Goal: Information Seeking & Learning: Learn about a topic

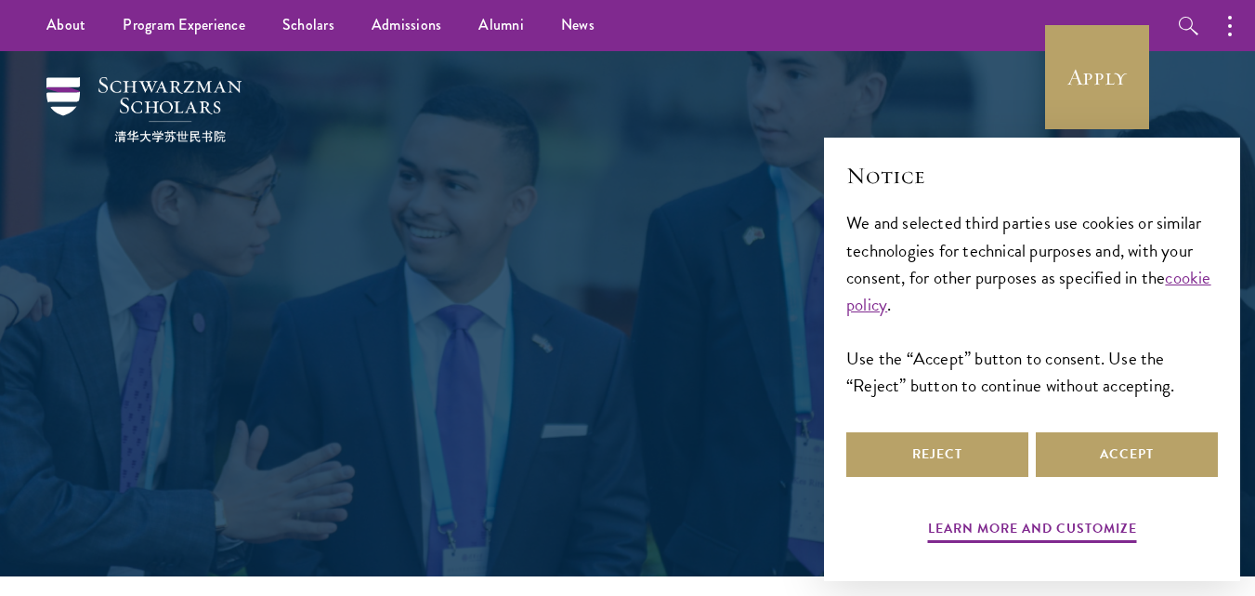
click at [1129, 452] on button "Accept" at bounding box center [1127, 454] width 182 height 45
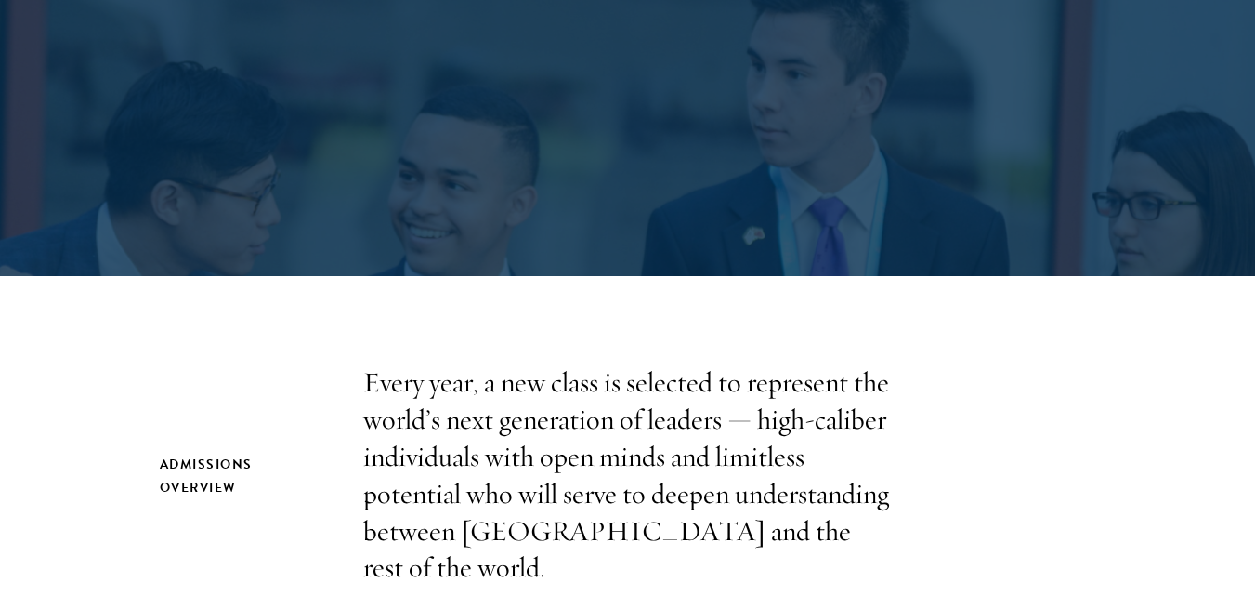
scroll to position [465, 0]
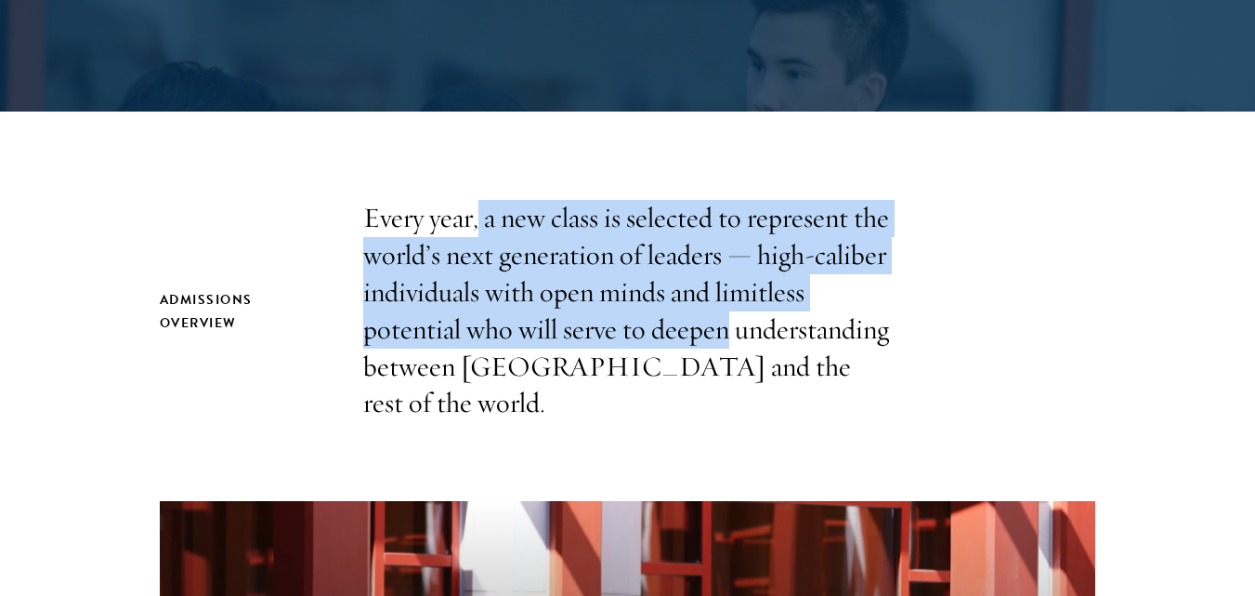
drag, startPoint x: 480, startPoint y: 223, endPoint x: 728, endPoint y: 328, distance: 269.4
click at [728, 328] on p "Every year, a new class is selected to represent the world’s next generation of…" at bounding box center [628, 311] width 530 height 222
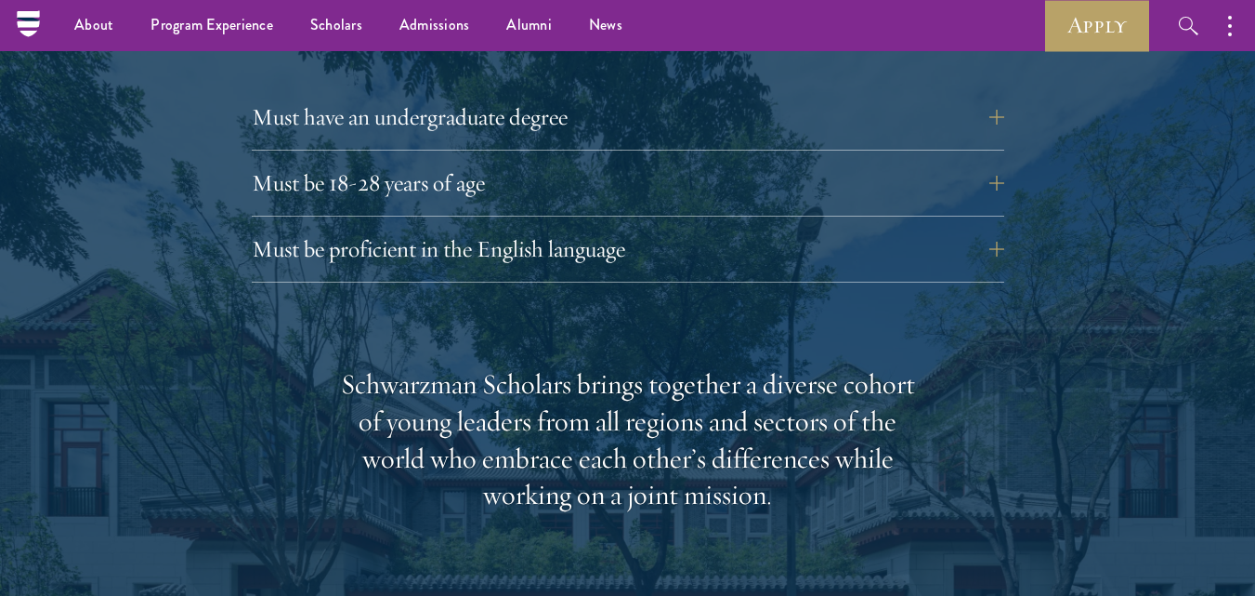
scroll to position [2601, 0]
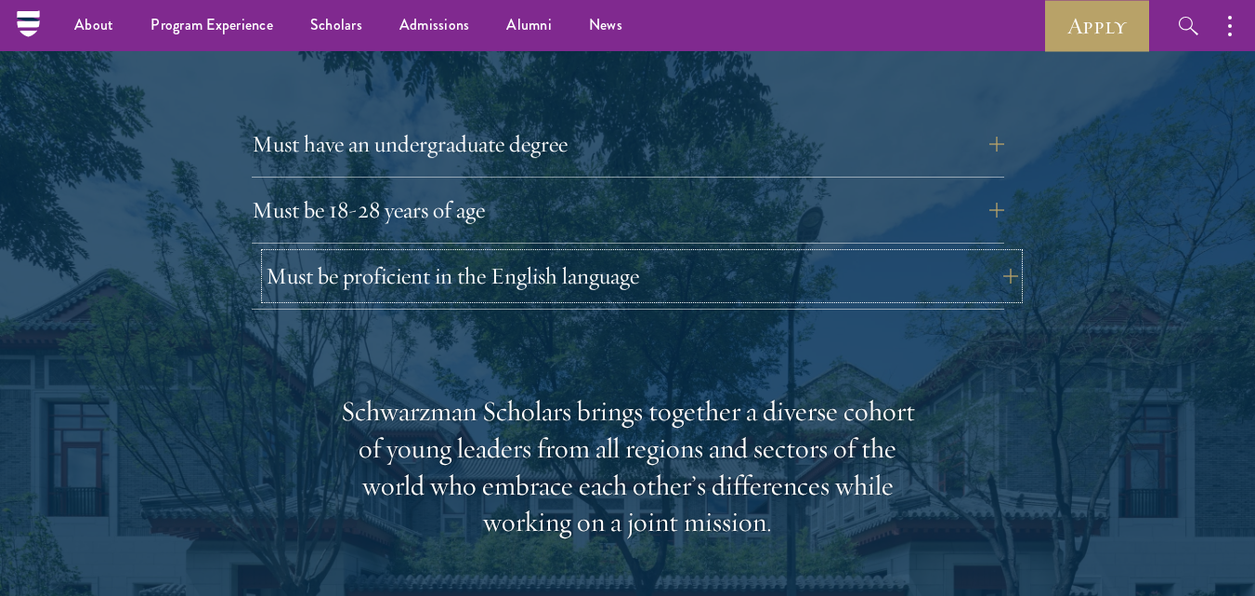
click at [445, 254] on button "Must be proficient in the English language" at bounding box center [642, 276] width 753 height 45
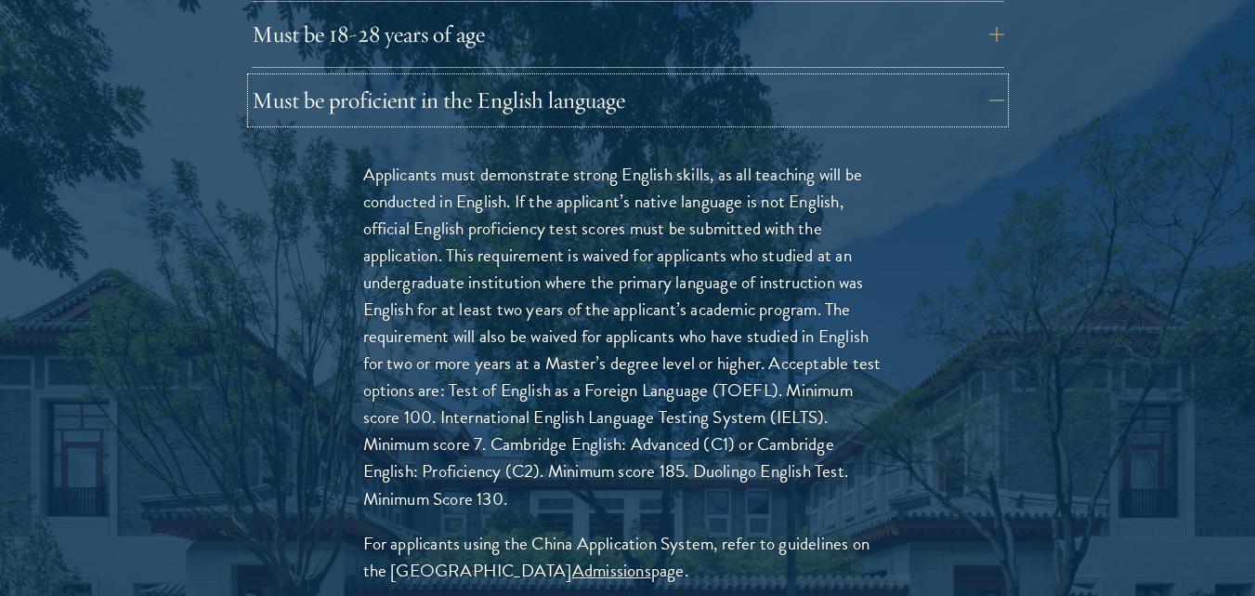
scroll to position [2787, 0]
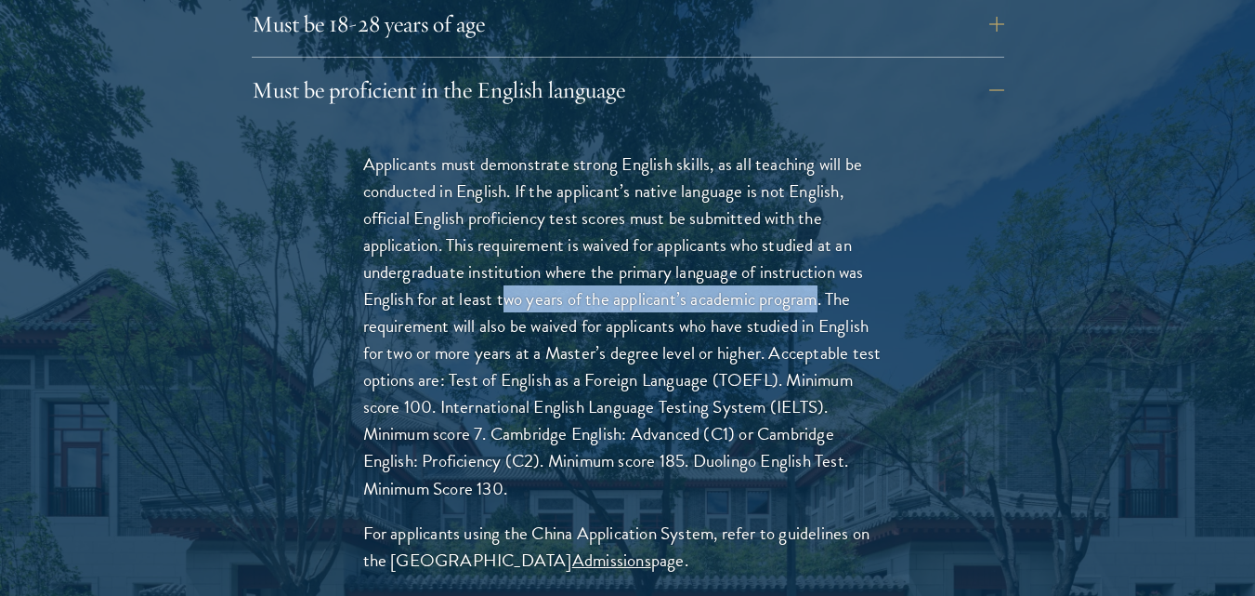
drag, startPoint x: 508, startPoint y: 266, endPoint x: 819, endPoint y: 264, distance: 311.2
click at [819, 264] on p "Applicants must demonstrate strong English skills, as all teaching will be cond…" at bounding box center [628, 326] width 530 height 351
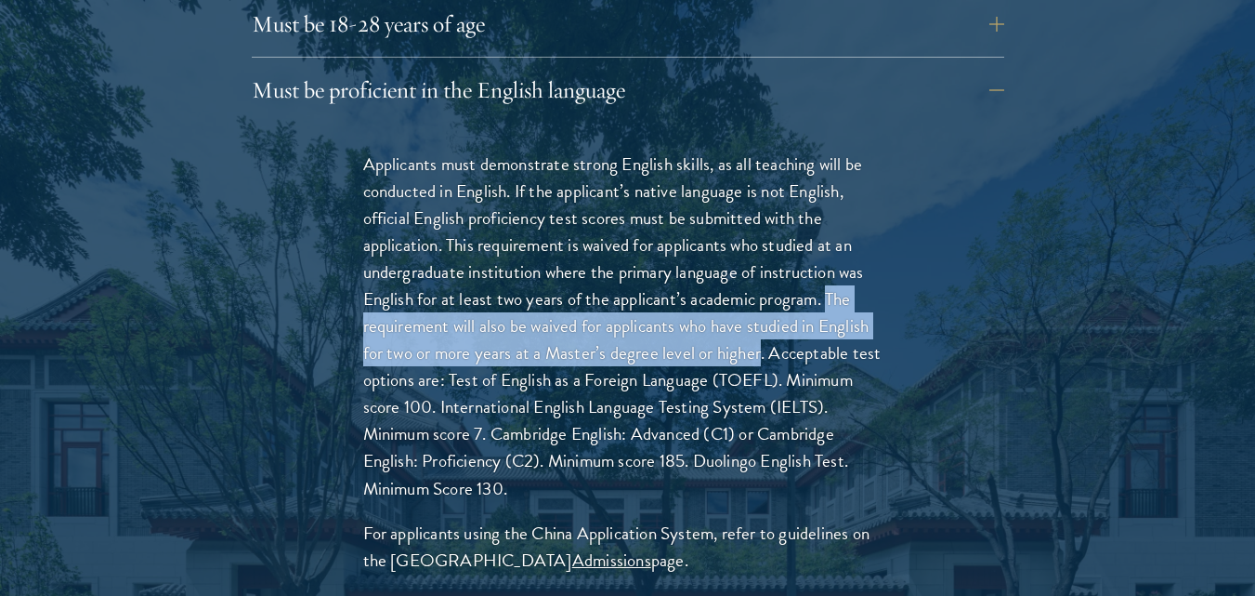
scroll to position [2781, 0]
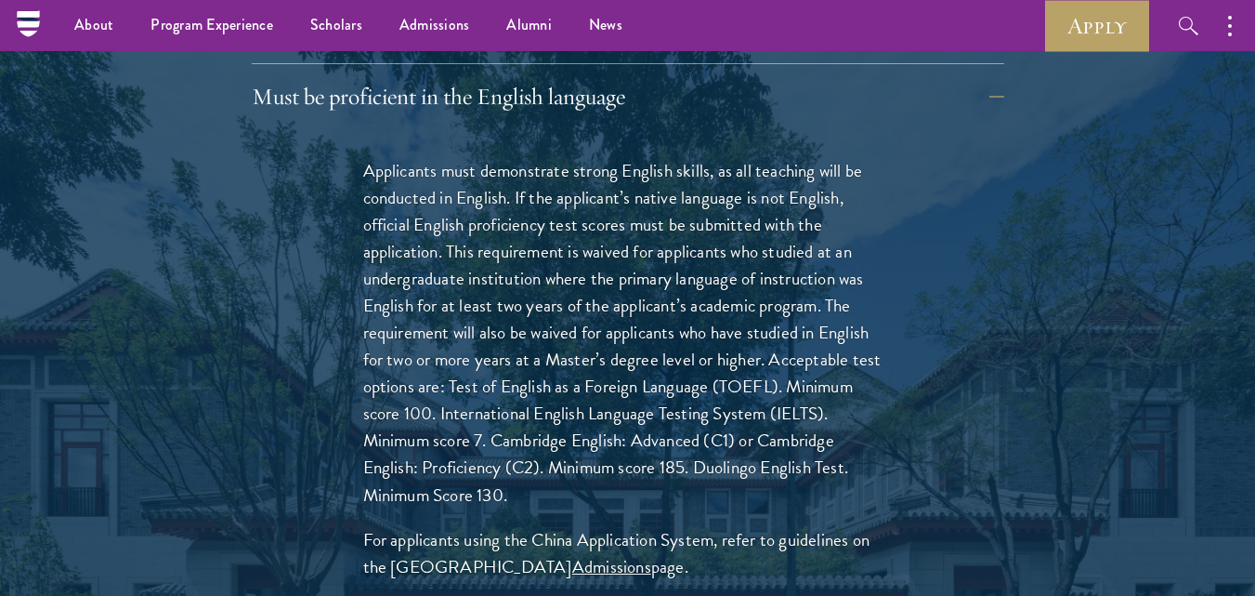
drag, startPoint x: 698, startPoint y: 411, endPoint x: 608, endPoint y: 390, distance: 92.4
click at [608, 390] on p "Applicants must demonstrate strong English skills, as all teaching will be cond…" at bounding box center [628, 332] width 530 height 351
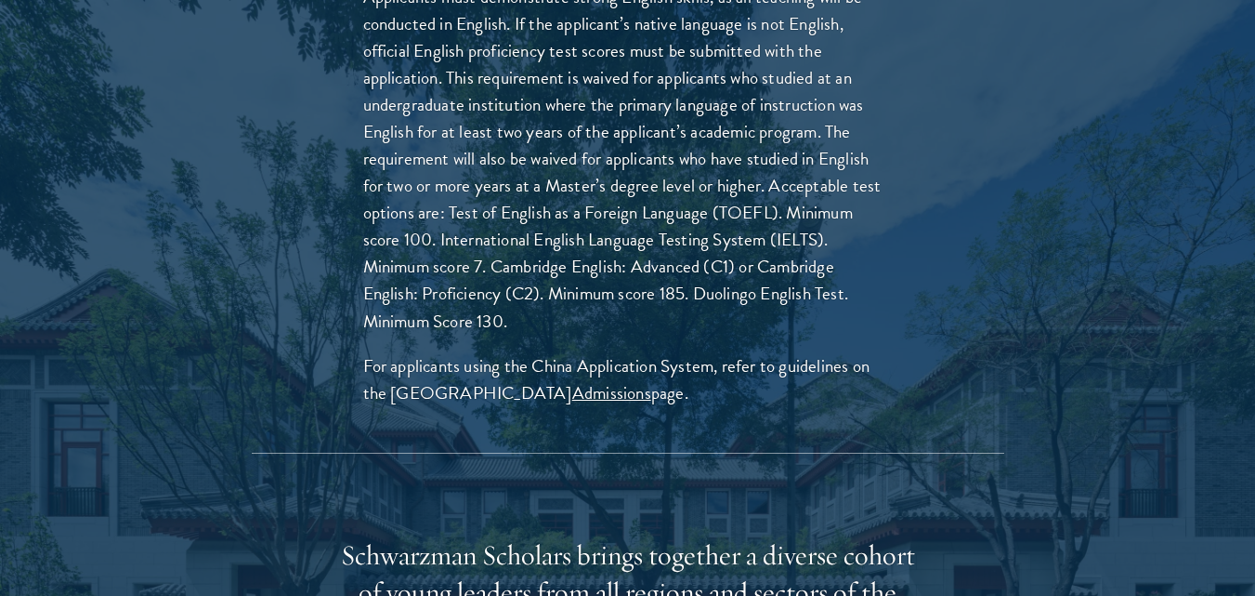
scroll to position [2966, 0]
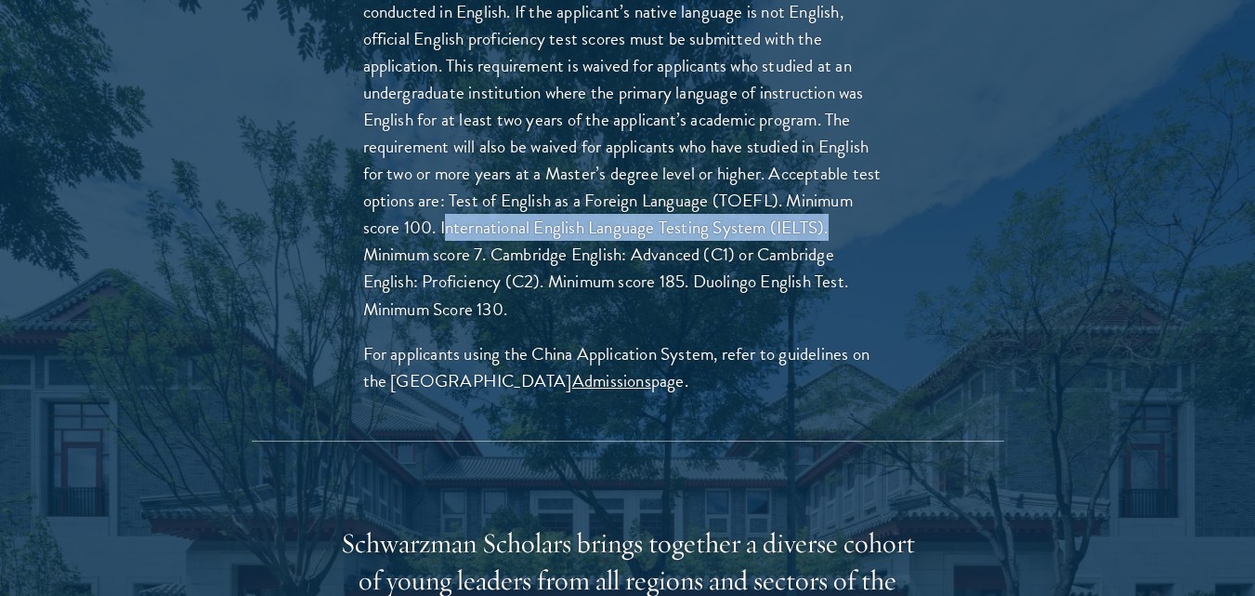
drag, startPoint x: 449, startPoint y: 190, endPoint x: 844, endPoint y: 197, distance: 394.9
click at [844, 197] on p "Applicants must demonstrate strong English skills, as all teaching will be cond…" at bounding box center [628, 146] width 530 height 351
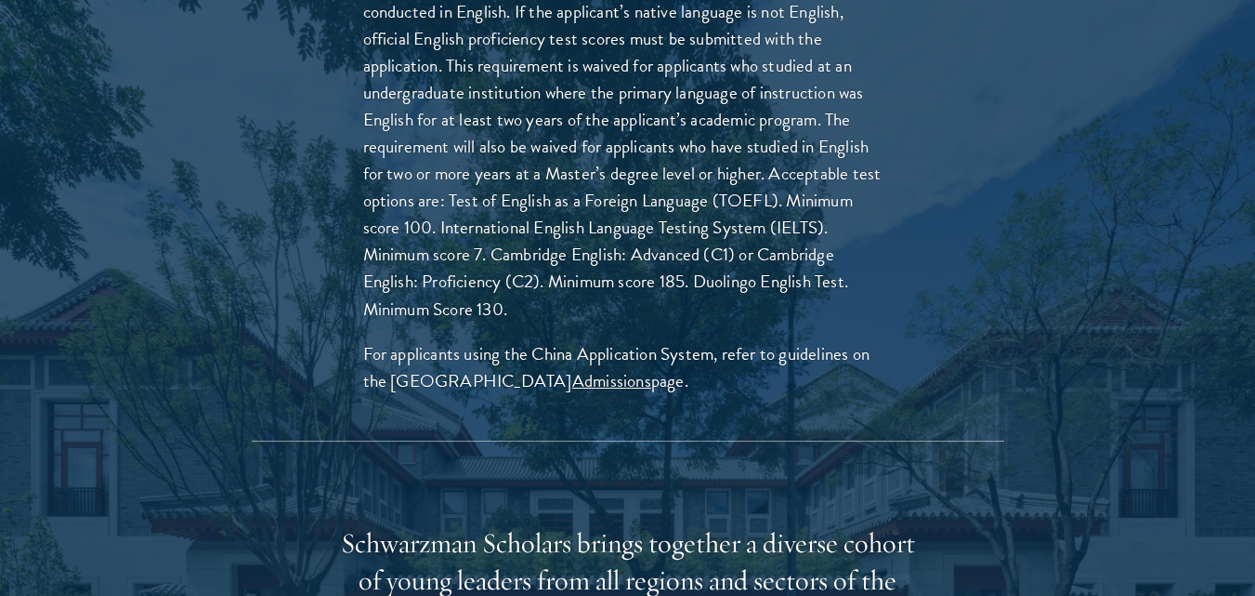
drag, startPoint x: 503, startPoint y: 204, endPoint x: 484, endPoint y: 205, distance: 18.6
click at [502, 204] on p "Applicants must demonstrate strong English skills, as all teaching will be cond…" at bounding box center [628, 146] width 530 height 351
drag, startPoint x: 375, startPoint y: 217, endPoint x: 483, endPoint y: 219, distance: 107.8
click at [483, 219] on p "Applicants must demonstrate strong English skills, as all teaching will be cond…" at bounding box center [628, 146] width 530 height 351
click at [515, 216] on p "Applicants must demonstrate strong English skills, as all teaching will be cond…" at bounding box center [628, 146] width 530 height 351
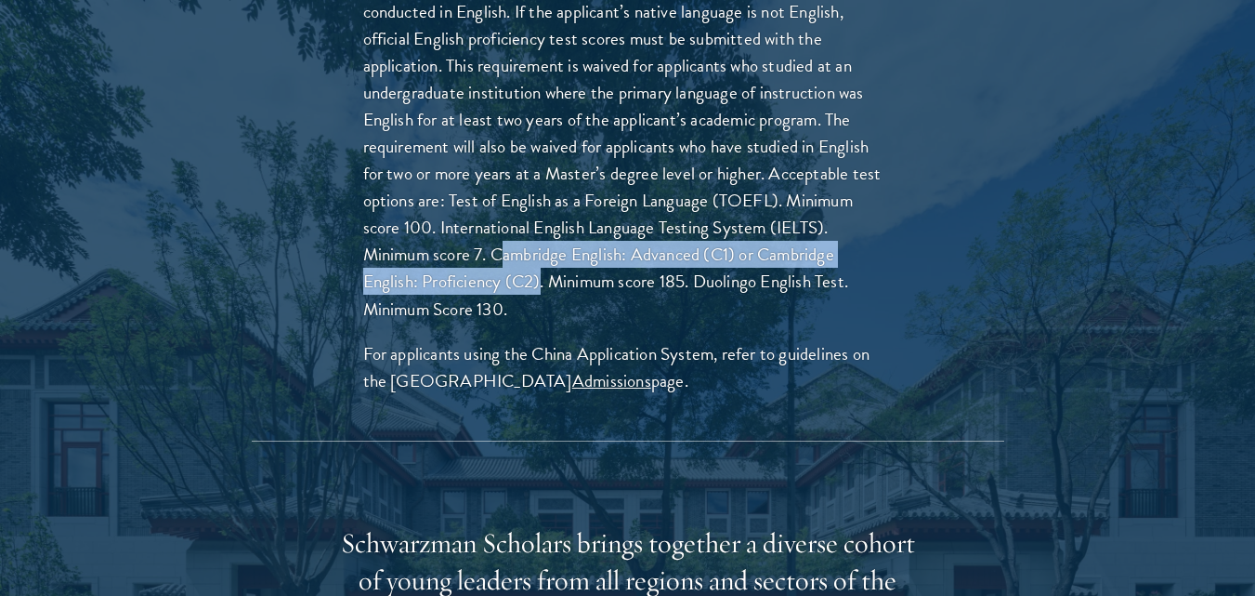
drag, startPoint x: 506, startPoint y: 222, endPoint x: 543, endPoint y: 245, distance: 43.0
click at [543, 245] on p "Applicants must demonstrate strong English skills, as all teaching will be cond…" at bounding box center [628, 146] width 530 height 351
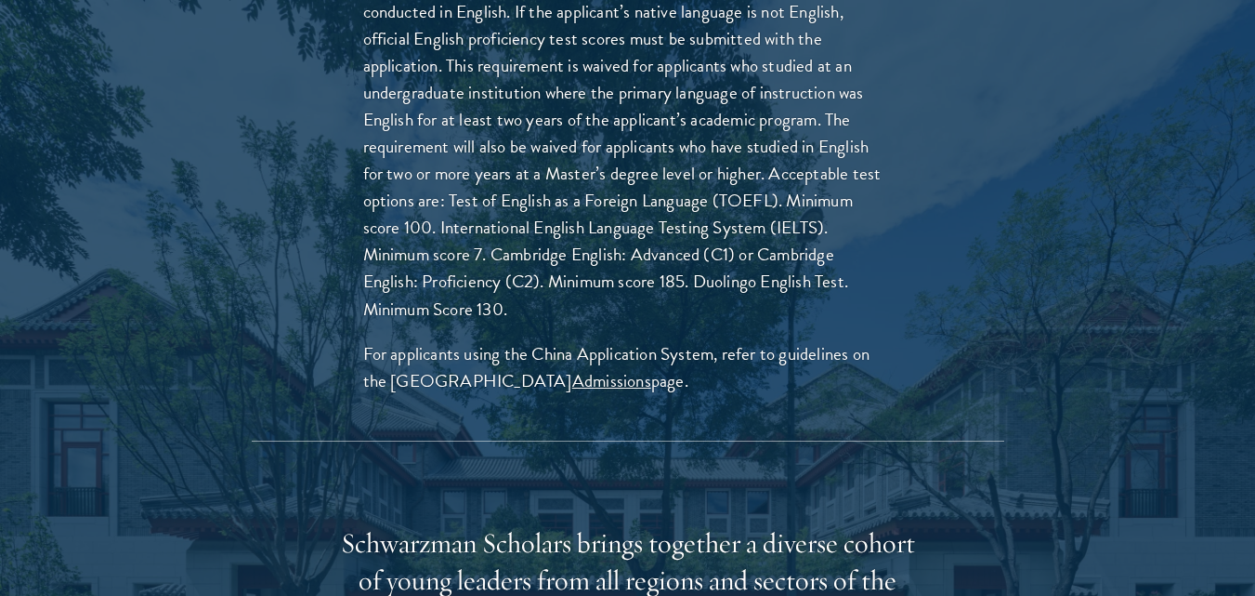
click at [576, 248] on p "Applicants must demonstrate strong English skills, as all teaching will be cond…" at bounding box center [628, 146] width 530 height 351
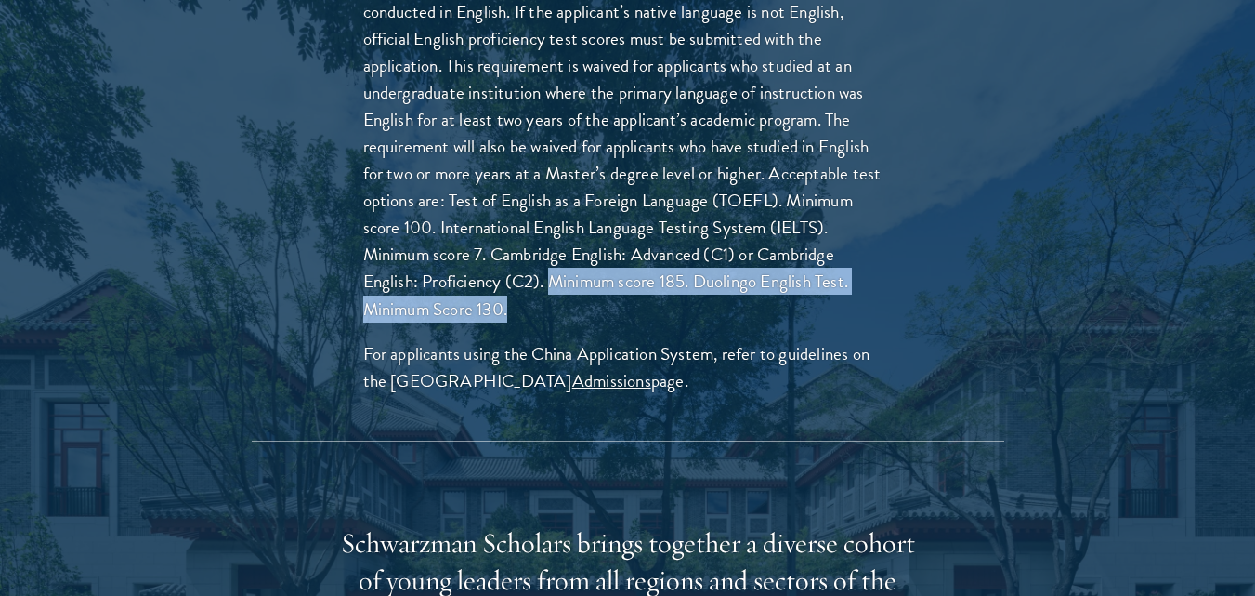
drag, startPoint x: 549, startPoint y: 245, endPoint x: 557, endPoint y: 261, distance: 17.9
click at [557, 261] on p "Applicants must demonstrate strong English skills, as all teaching will be cond…" at bounding box center [628, 146] width 530 height 351
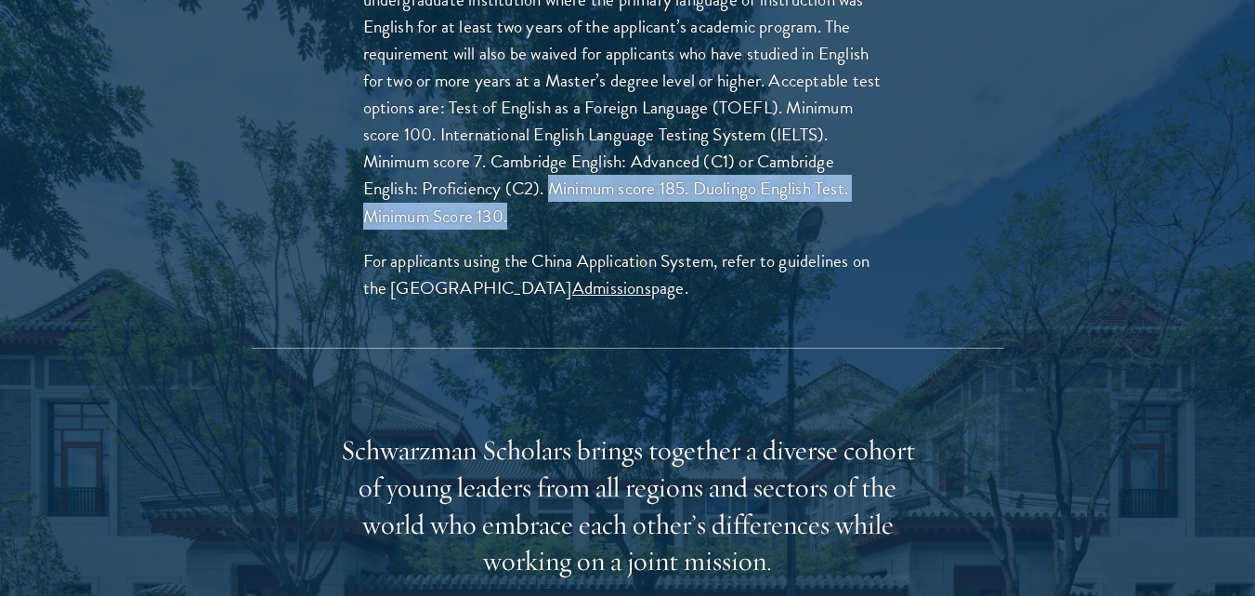
drag, startPoint x: 571, startPoint y: 227, endPoint x: 705, endPoint y: 247, distance: 135.3
click at [705, 247] on p "For applicants using the China Application System, refer to guidelines on the S…" at bounding box center [628, 274] width 530 height 54
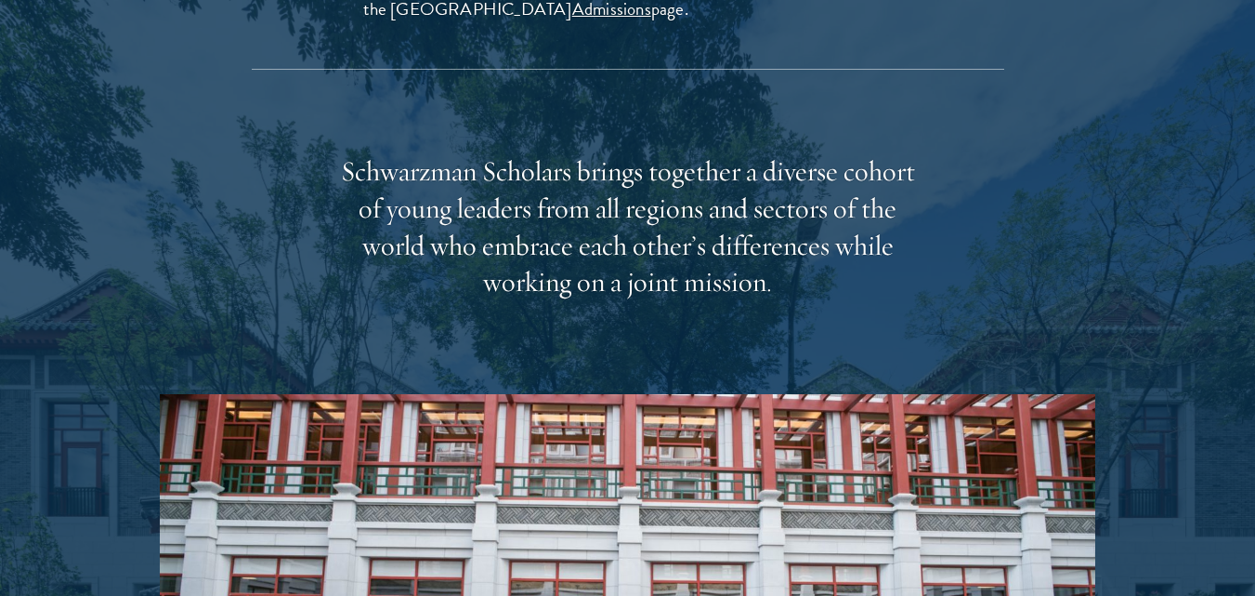
scroll to position [3431, 0]
